Goal: Navigation & Orientation: Find specific page/section

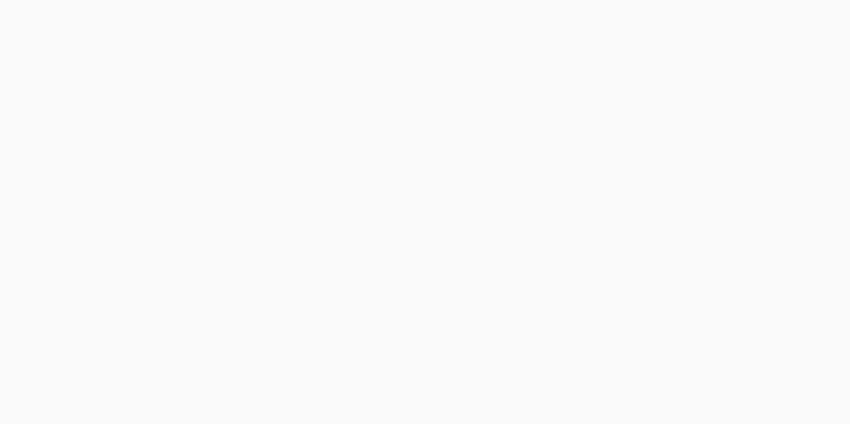
click at [212, 275] on body at bounding box center [425, 212] width 850 height 424
type email "[PERSON_NAME][EMAIL_ADDRESS][DOMAIN_NAME]"
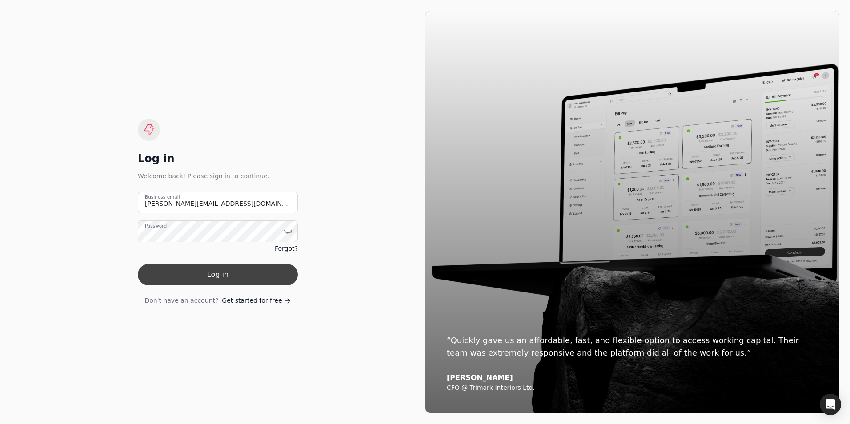
click at [212, 276] on button "Log in" at bounding box center [218, 274] width 160 height 21
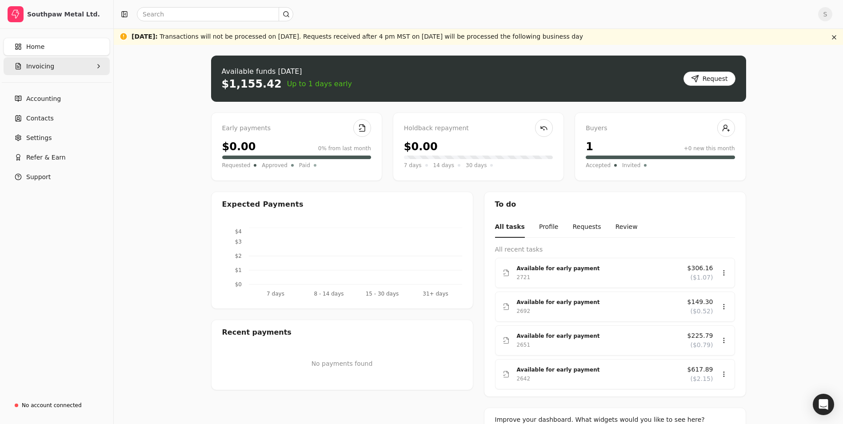
click at [38, 68] on span "Invoicing" at bounding box center [40, 66] width 28 height 9
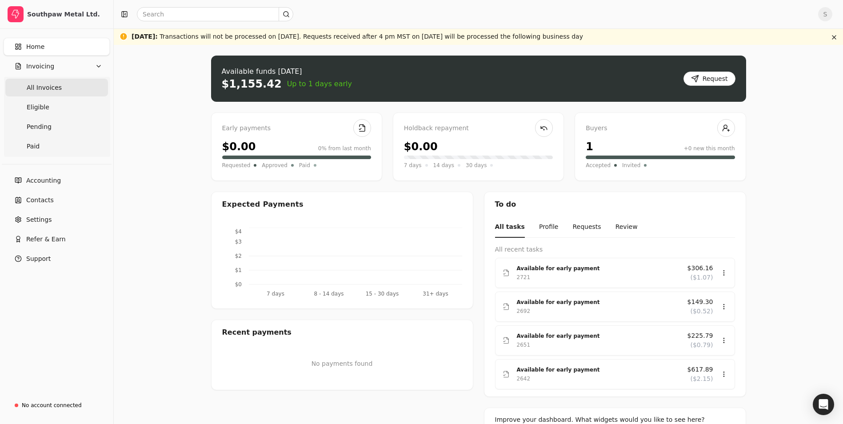
click at [37, 83] on span "All Invoices" at bounding box center [44, 87] width 35 height 9
